Goal: Information Seeking & Learning: Learn about a topic

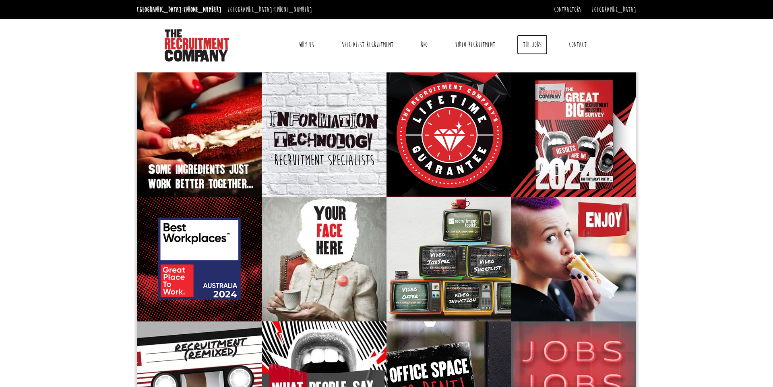
click at [538, 45] on link "The Jobs" at bounding box center [532, 45] width 31 height 20
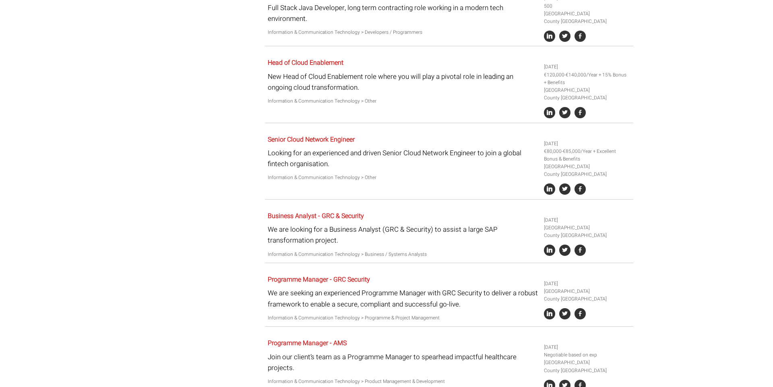
scroll to position [1201, 0]
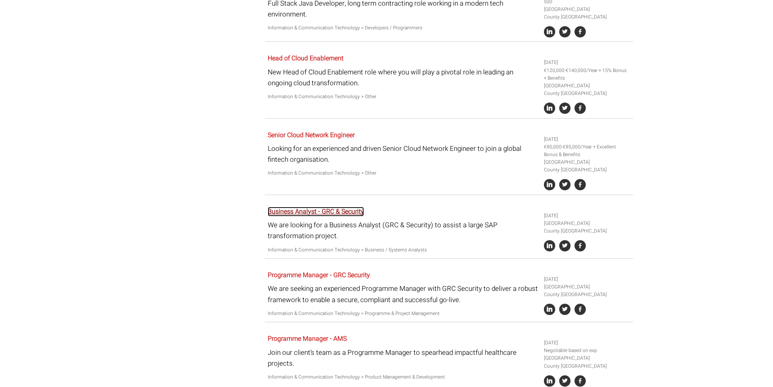
click at [332, 207] on link "Business Analyst - GRC & Security" at bounding box center [316, 212] width 96 height 10
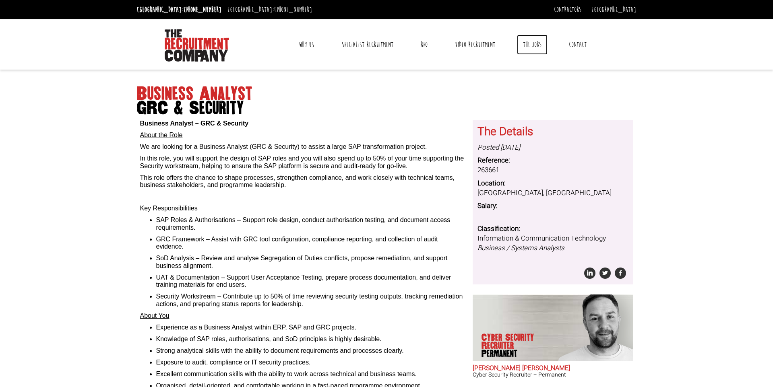
click at [521, 45] on link "The Jobs" at bounding box center [532, 45] width 31 height 20
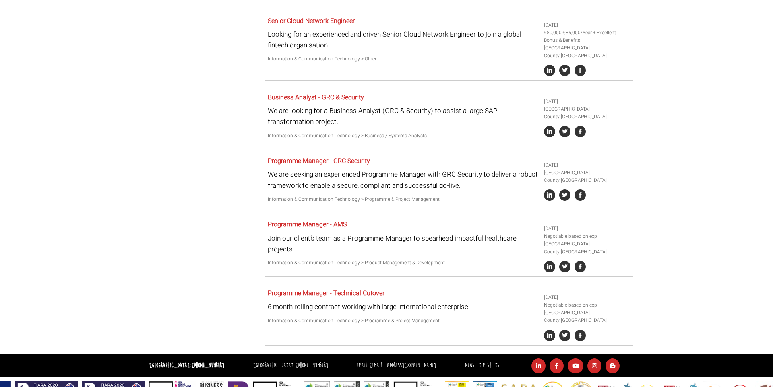
scroll to position [1331, 0]
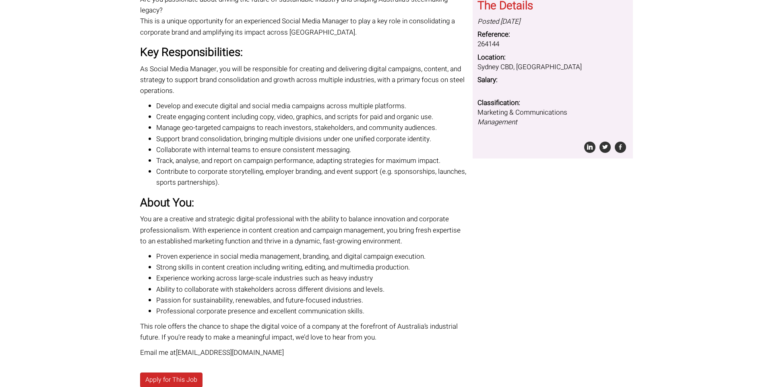
scroll to position [199, 0]
